Goal: Information Seeking & Learning: Learn about a topic

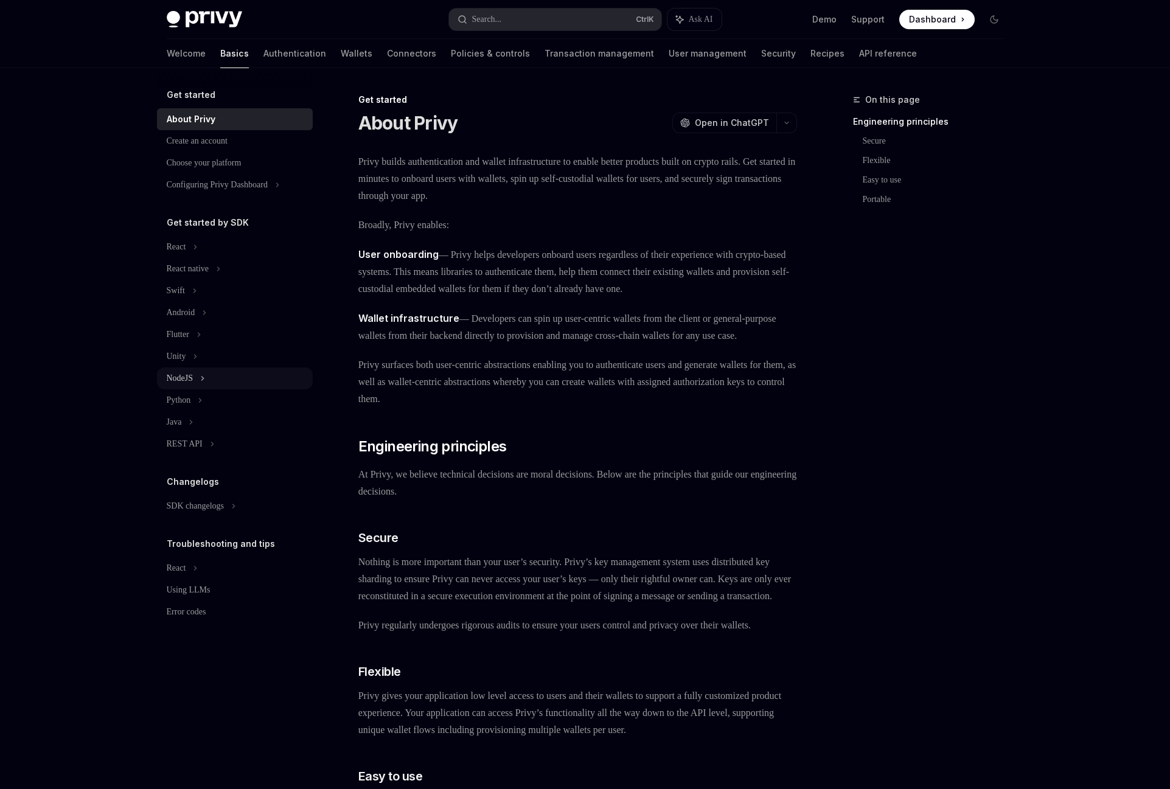
click at [192, 374] on div "NodeJS" at bounding box center [180, 378] width 27 height 15
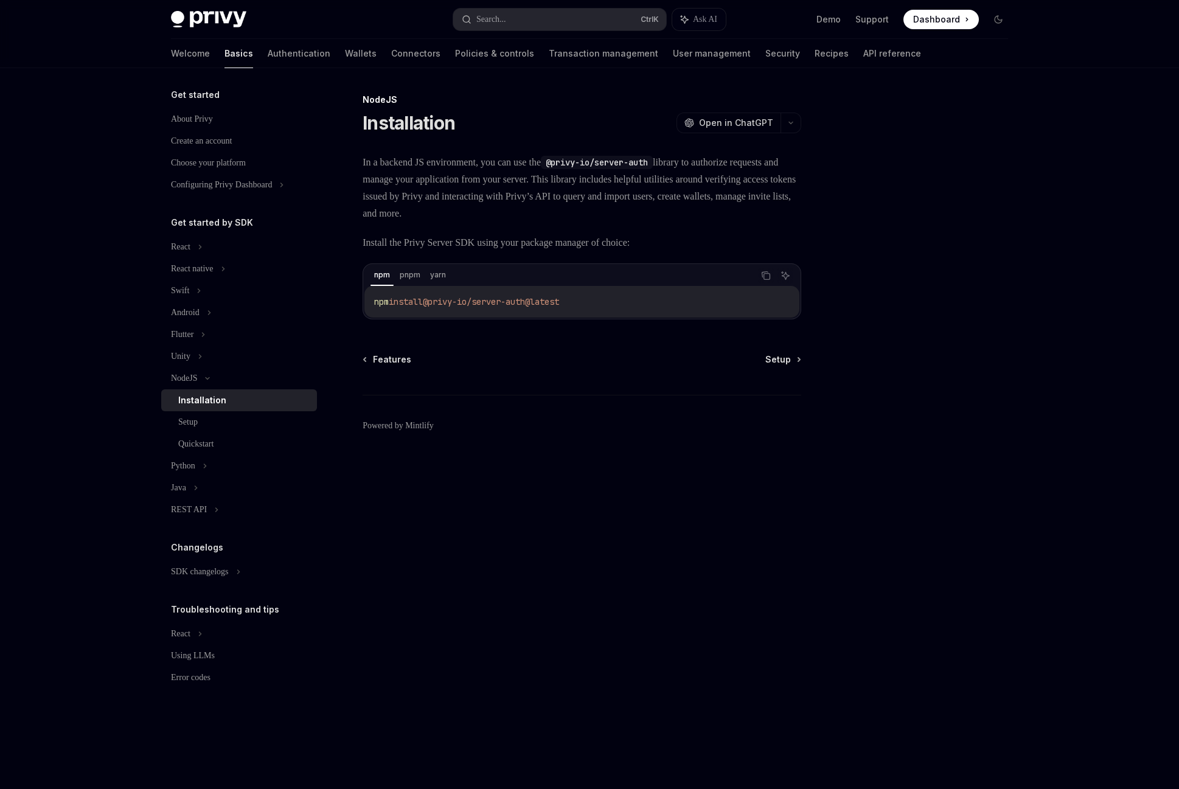
click at [207, 399] on div "Installation" at bounding box center [202, 400] width 48 height 15
click at [268, 50] on link "Authentication" at bounding box center [299, 53] width 63 height 29
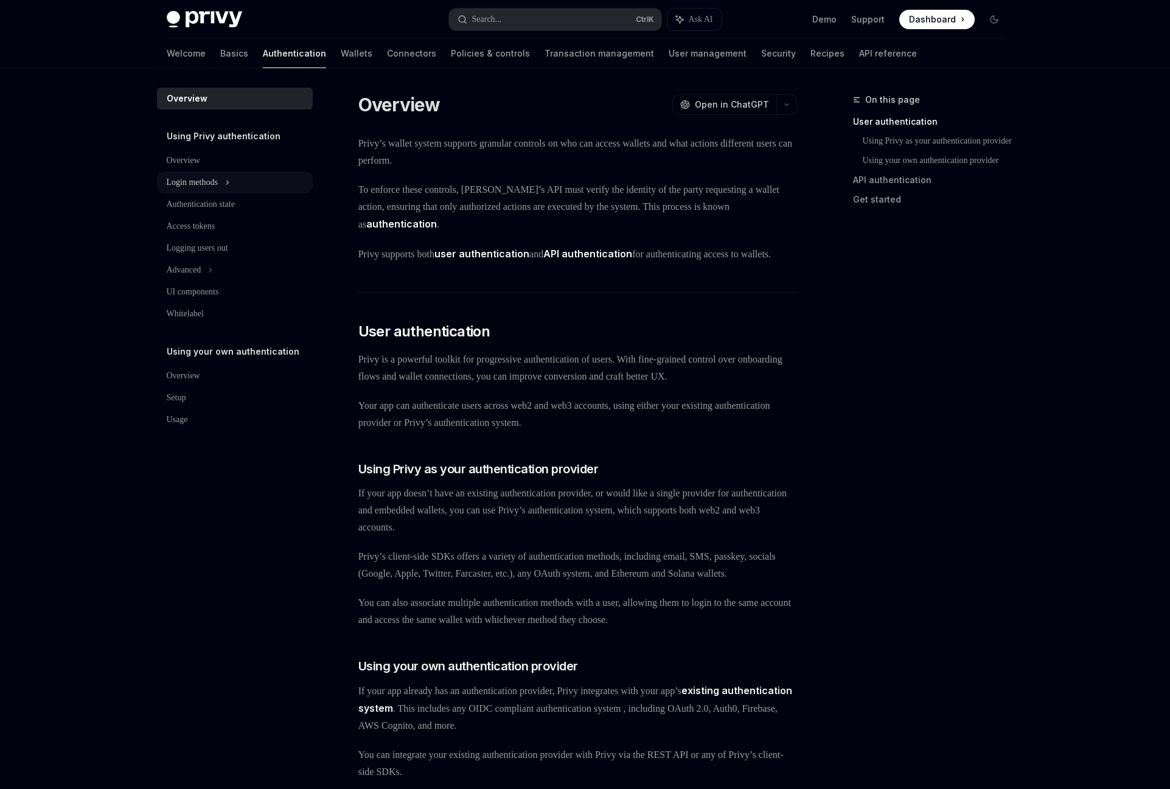
click at [218, 182] on div "Login methods" at bounding box center [192, 182] width 51 height 15
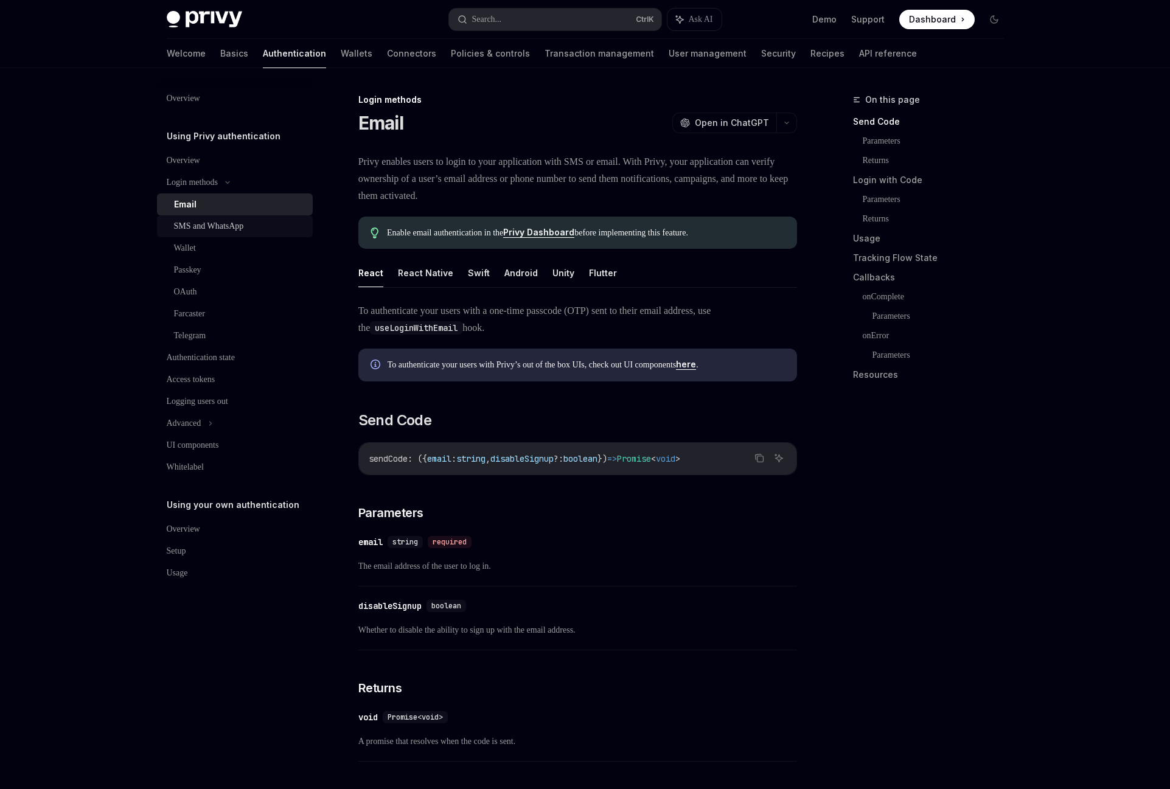
click at [242, 230] on div "SMS and WhatsApp" at bounding box center [209, 226] width 70 height 15
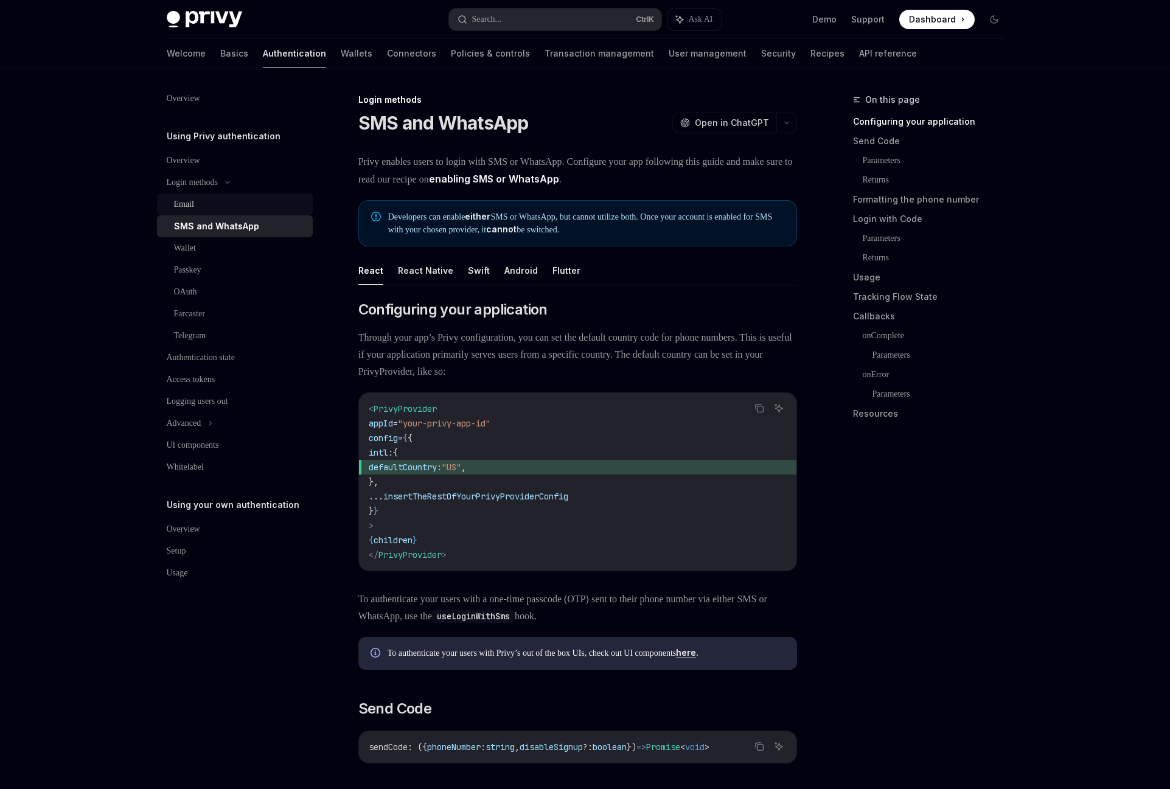
click at [236, 206] on div "Email" at bounding box center [239, 204] width 131 height 15
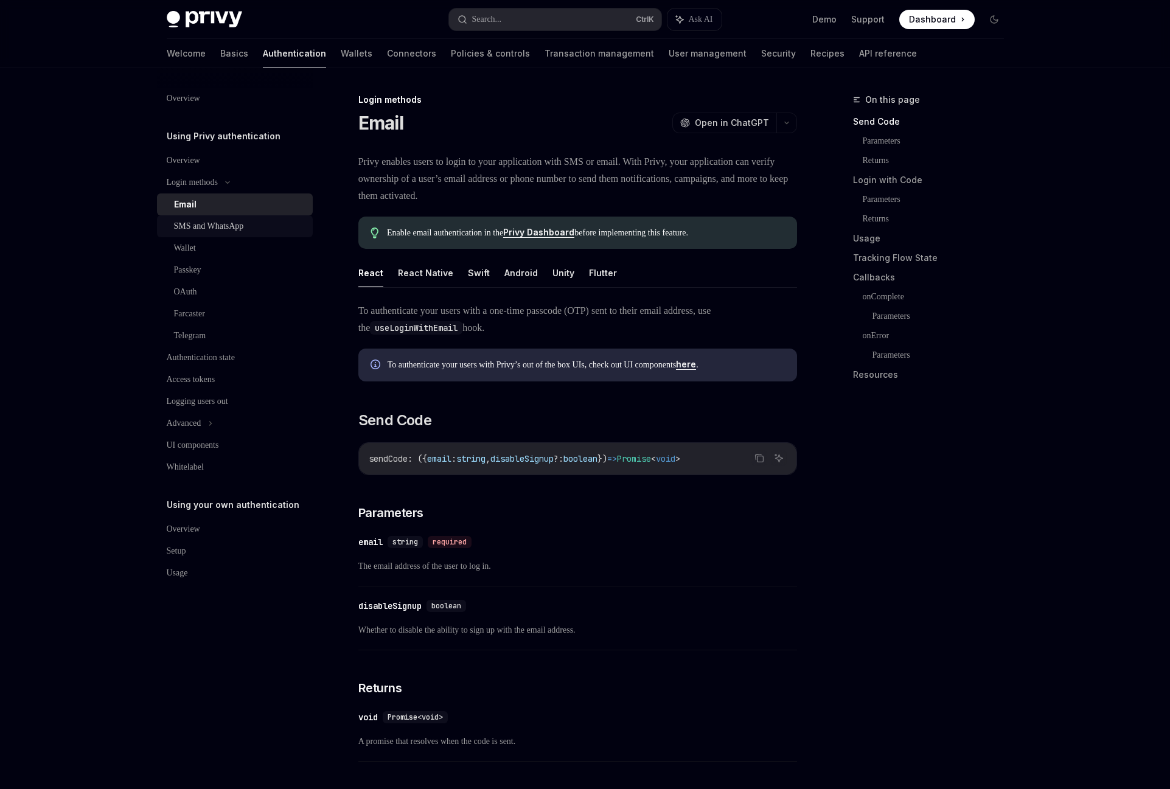
click at [231, 236] on link "SMS and WhatsApp" at bounding box center [235, 226] width 156 height 22
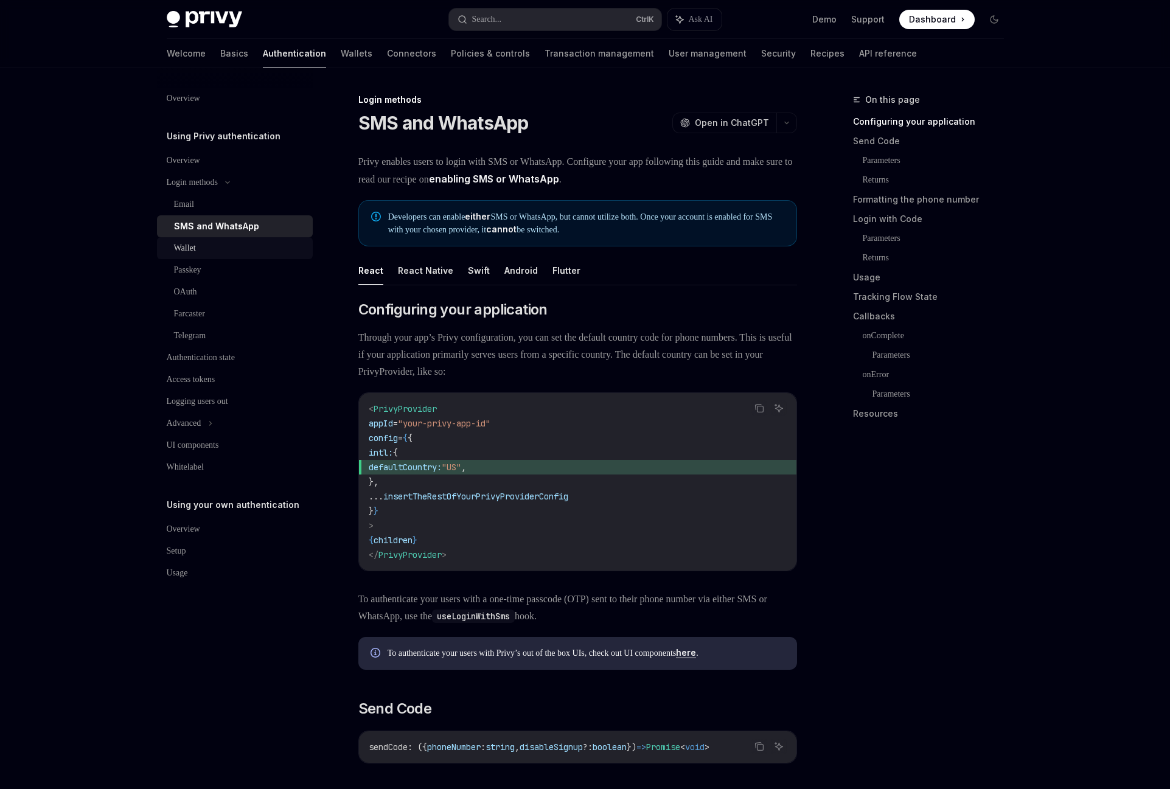
click at [215, 243] on div "Wallet" at bounding box center [239, 248] width 131 height 15
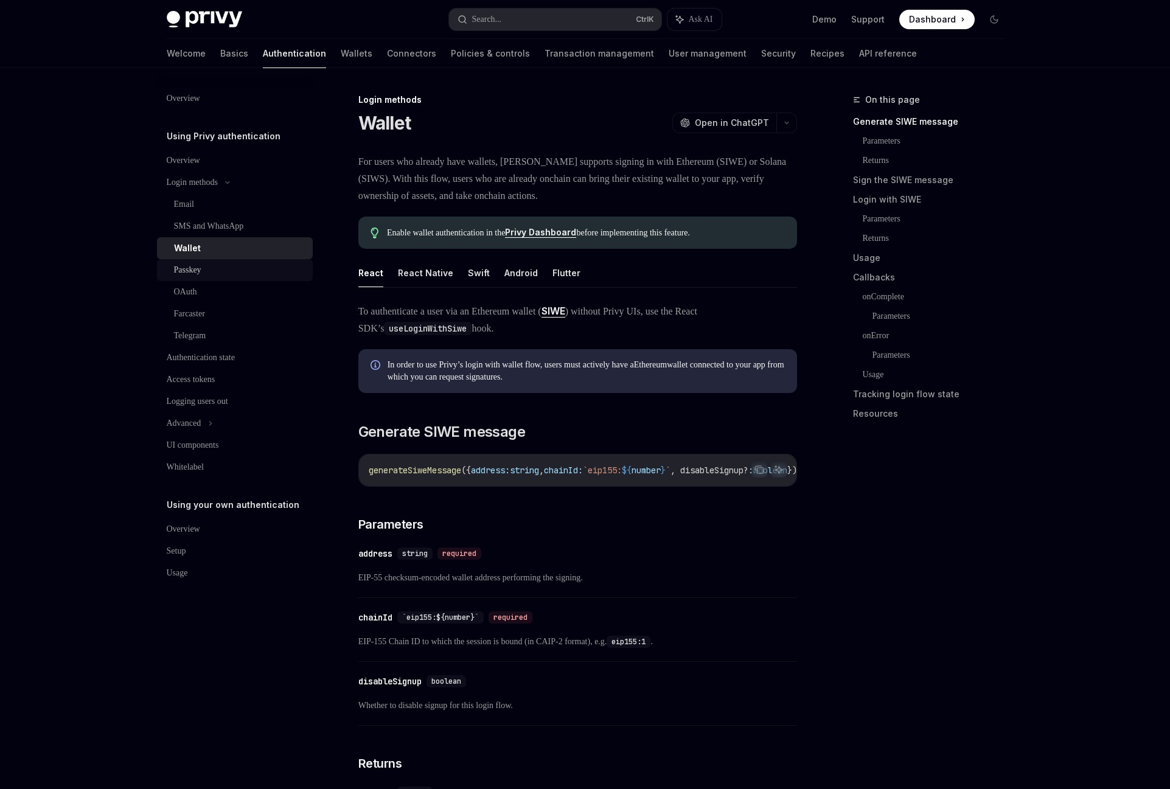
click at [212, 266] on div "Passkey" at bounding box center [239, 270] width 131 height 15
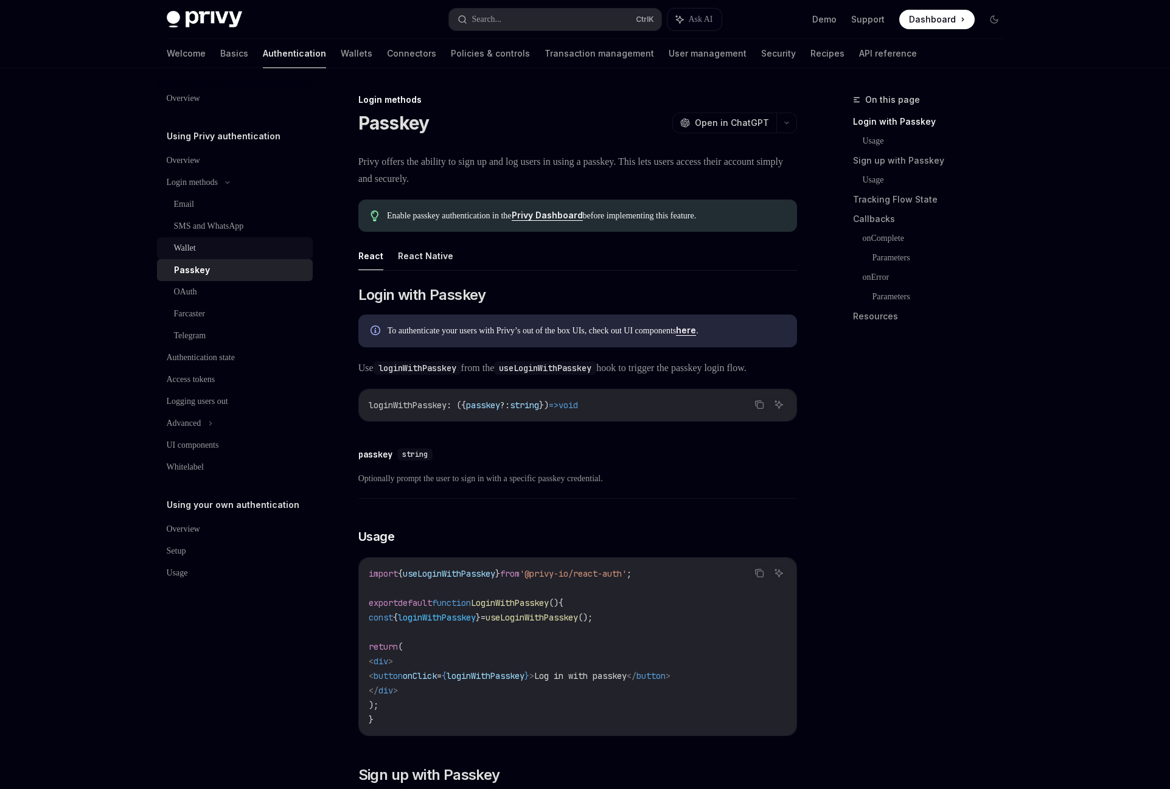
click at [220, 256] on link "Wallet" at bounding box center [235, 248] width 156 height 22
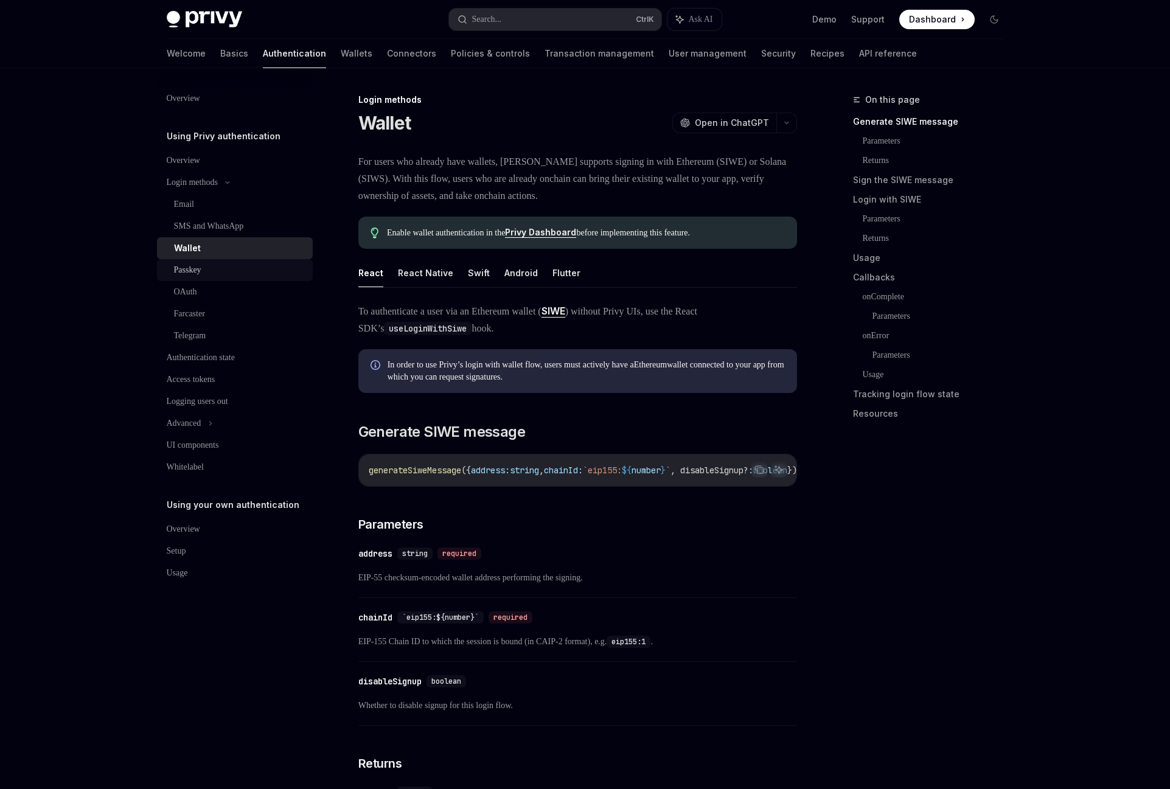
click at [226, 270] on div "Passkey" at bounding box center [239, 270] width 131 height 15
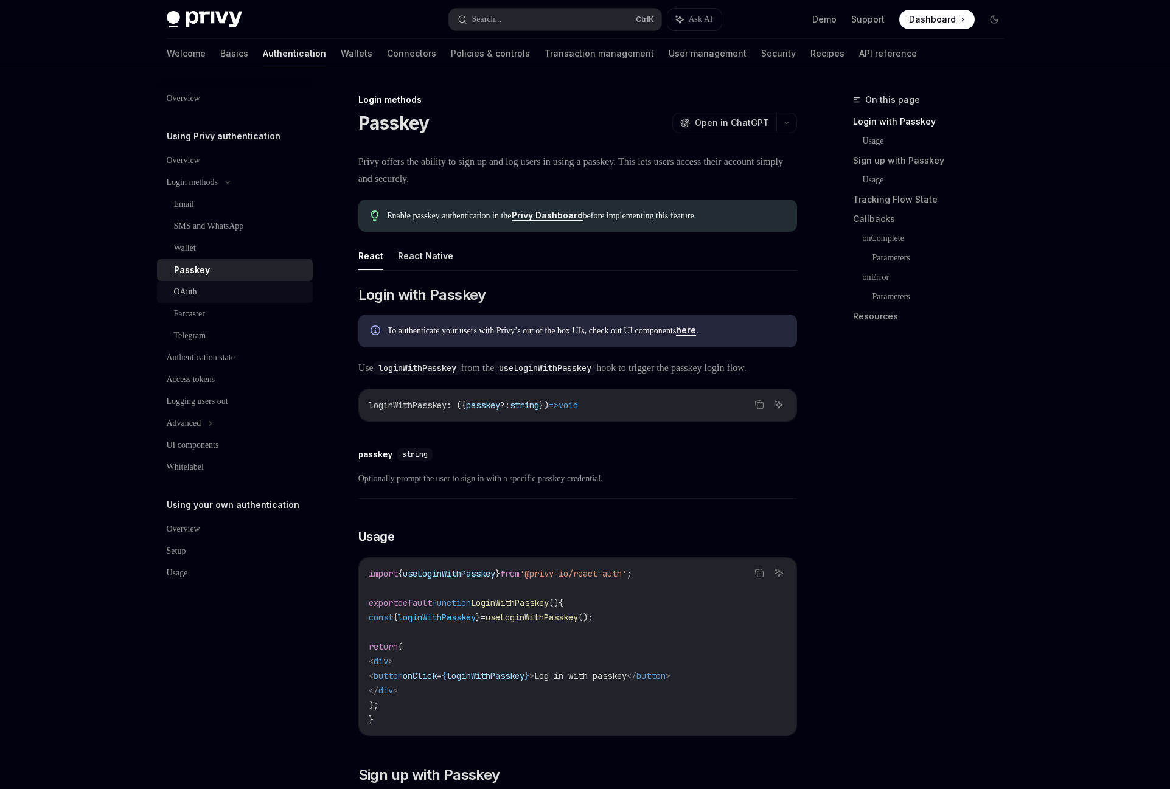
click at [226, 290] on div "OAuth" at bounding box center [239, 292] width 131 height 15
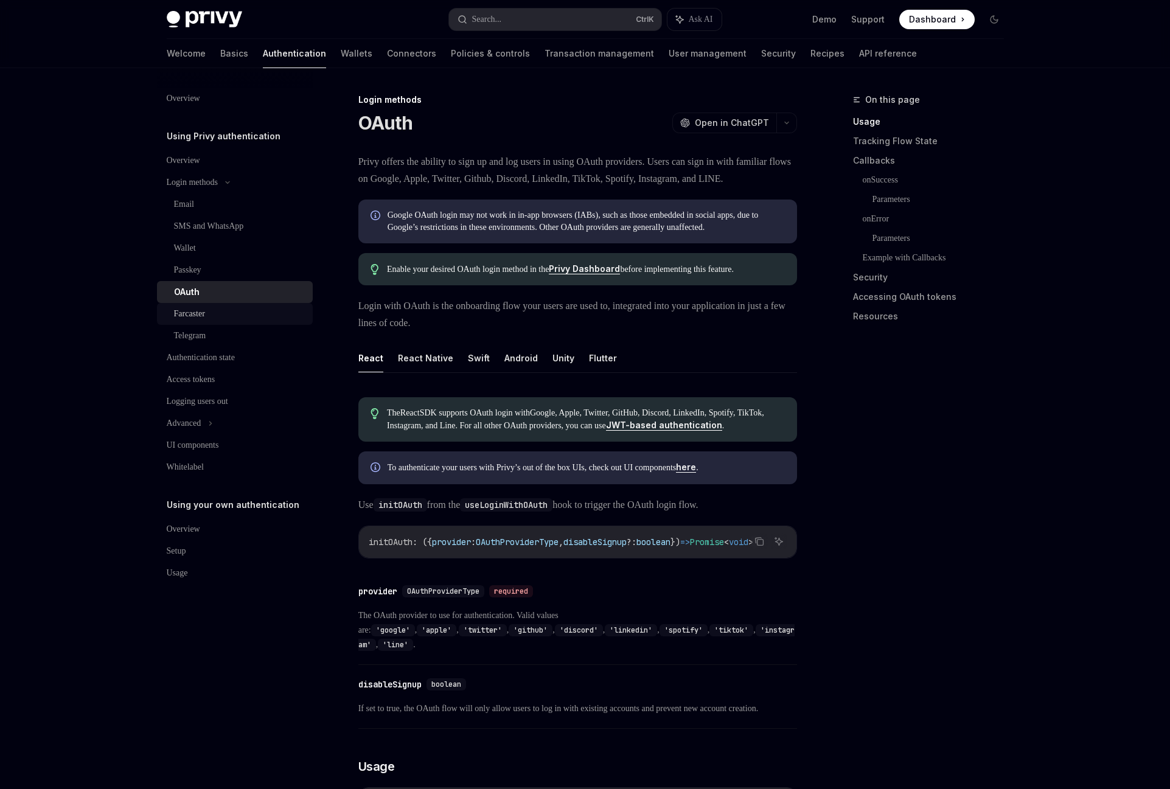
click at [226, 313] on div "Farcaster" at bounding box center [239, 314] width 131 height 15
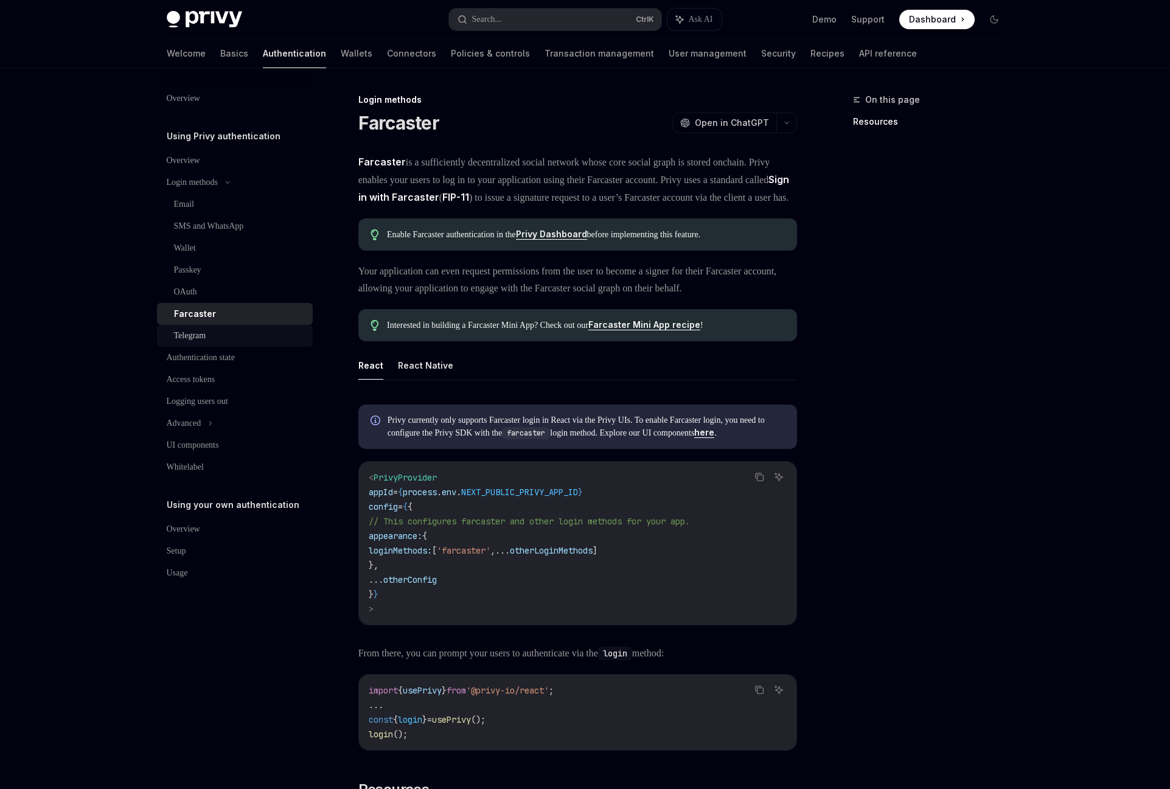
click at [229, 328] on link "Telegram" at bounding box center [235, 336] width 156 height 22
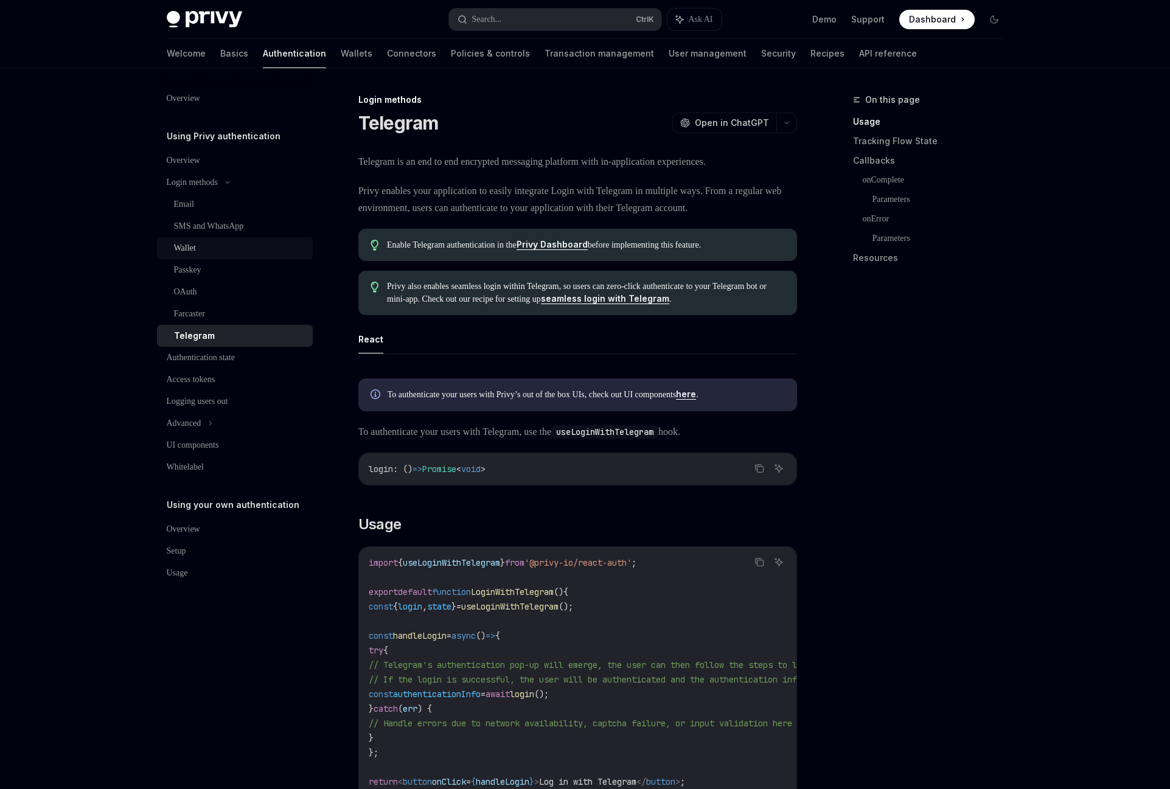
click at [246, 241] on div "Wallet" at bounding box center [239, 248] width 131 height 15
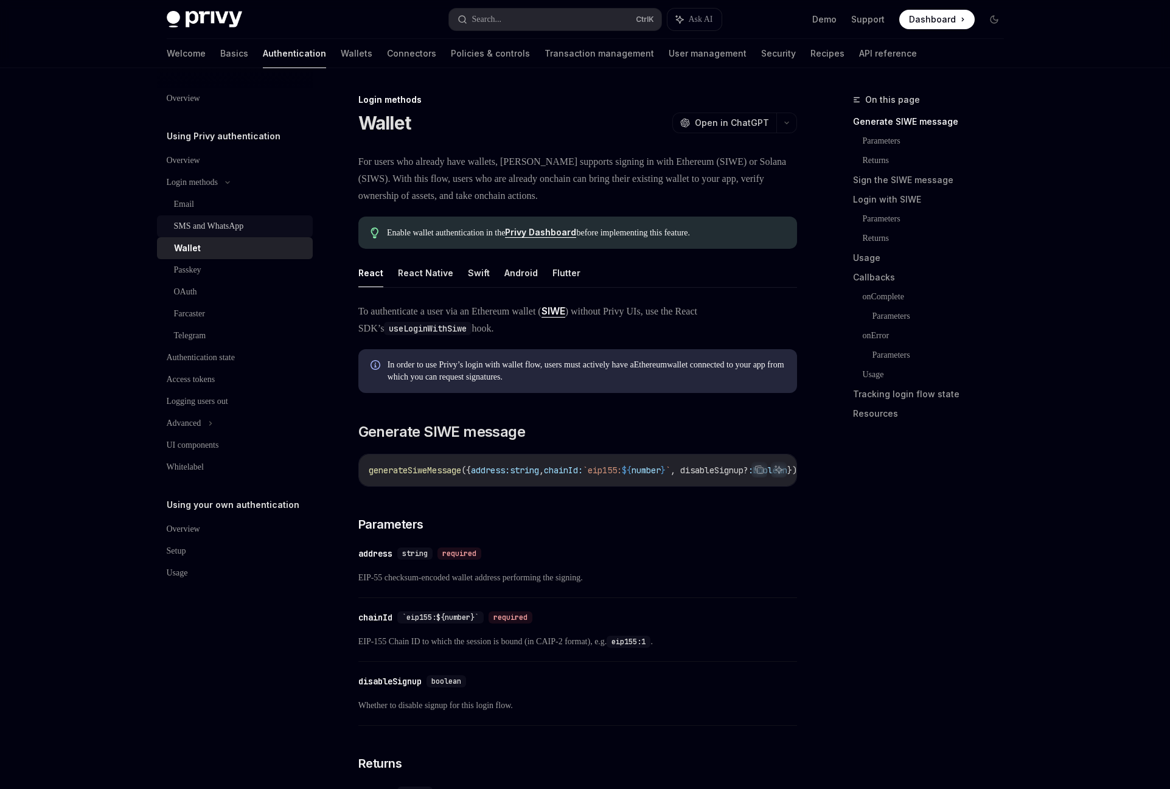
click at [244, 227] on div "SMS and WhatsApp" at bounding box center [209, 226] width 70 height 15
type textarea "*"
